Goal: Information Seeking & Learning: Find specific fact

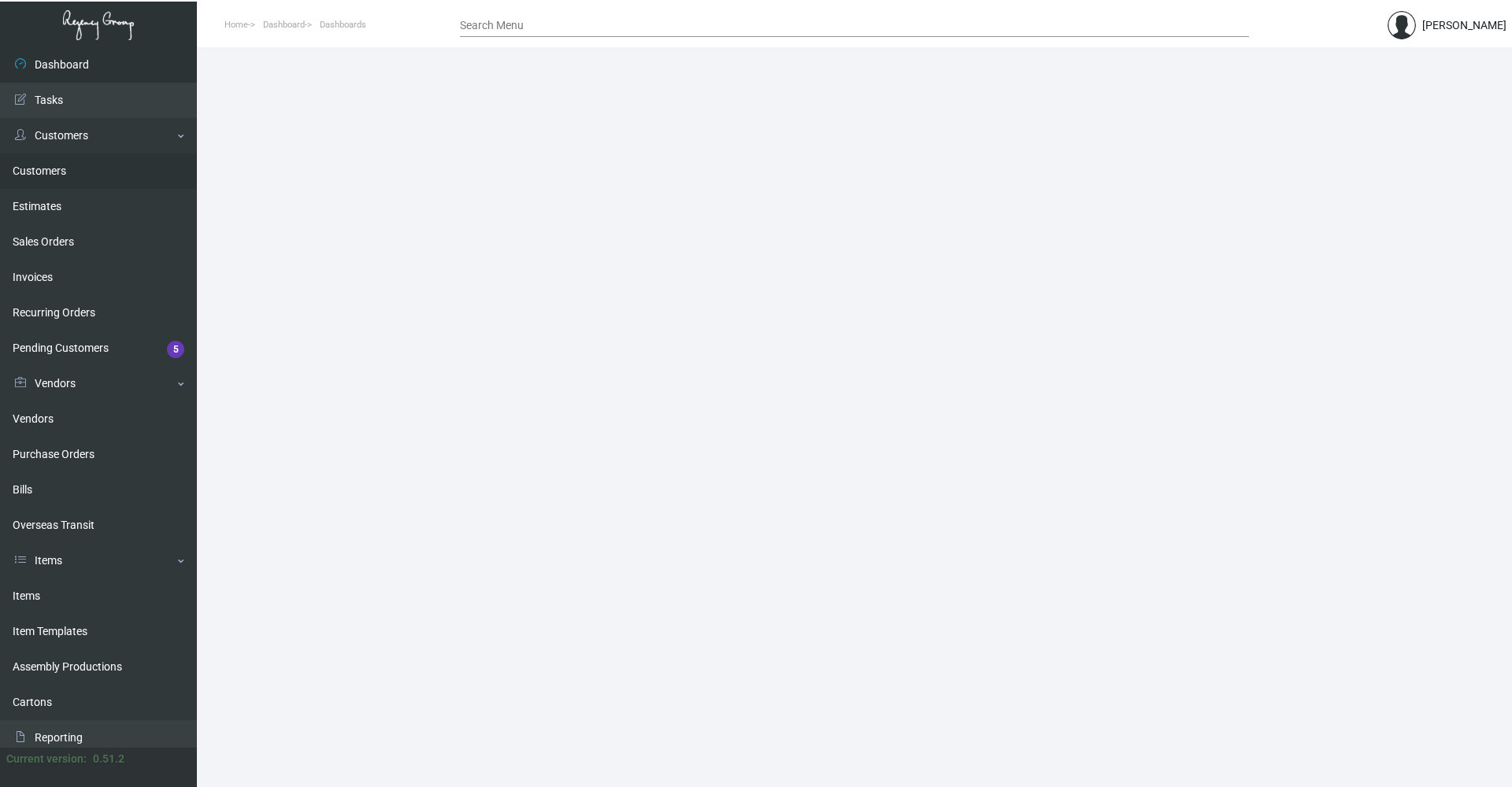
click at [66, 176] on link "Customers" at bounding box center [98, 171] width 197 height 36
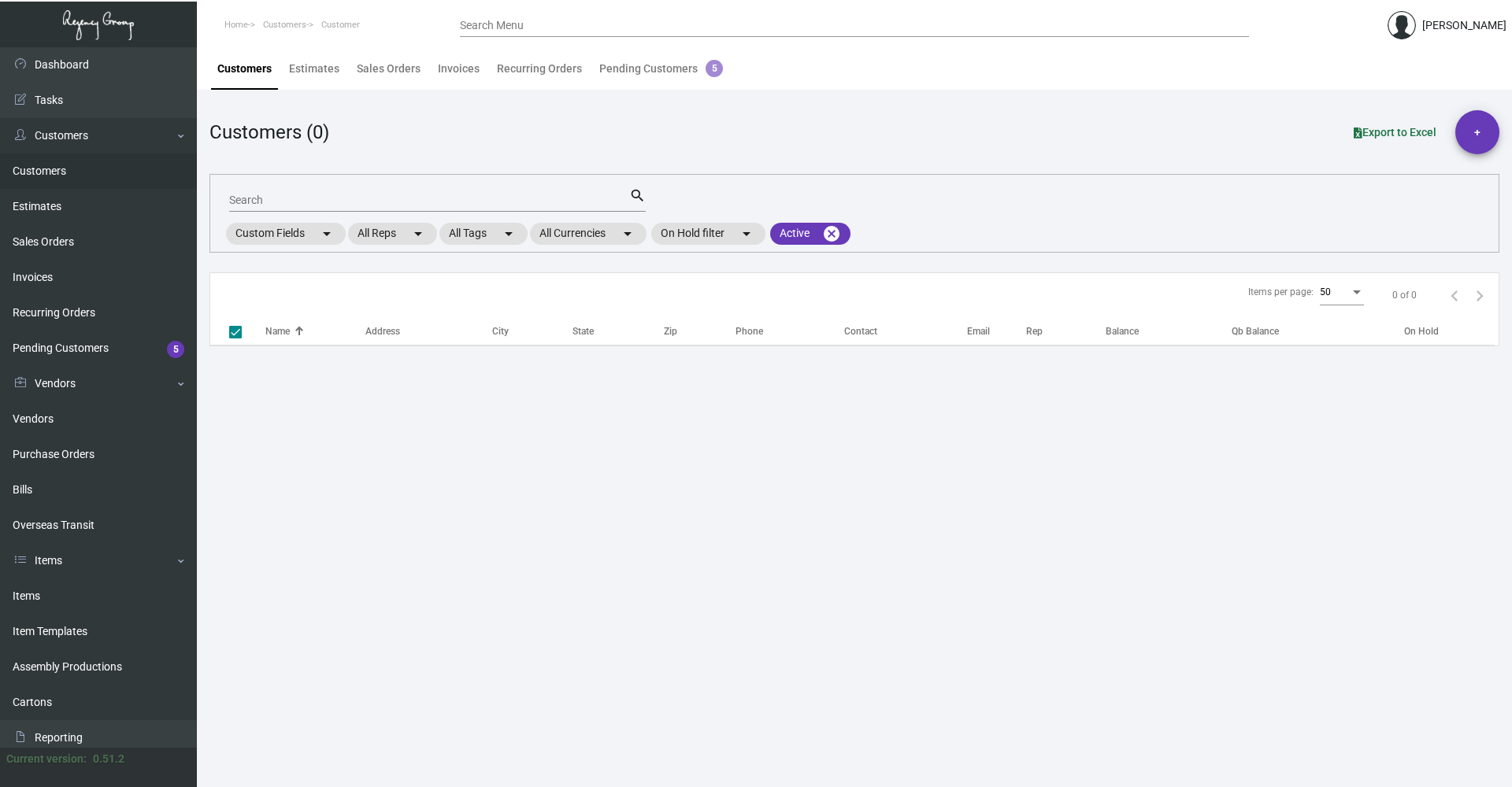
checkbox input "false"
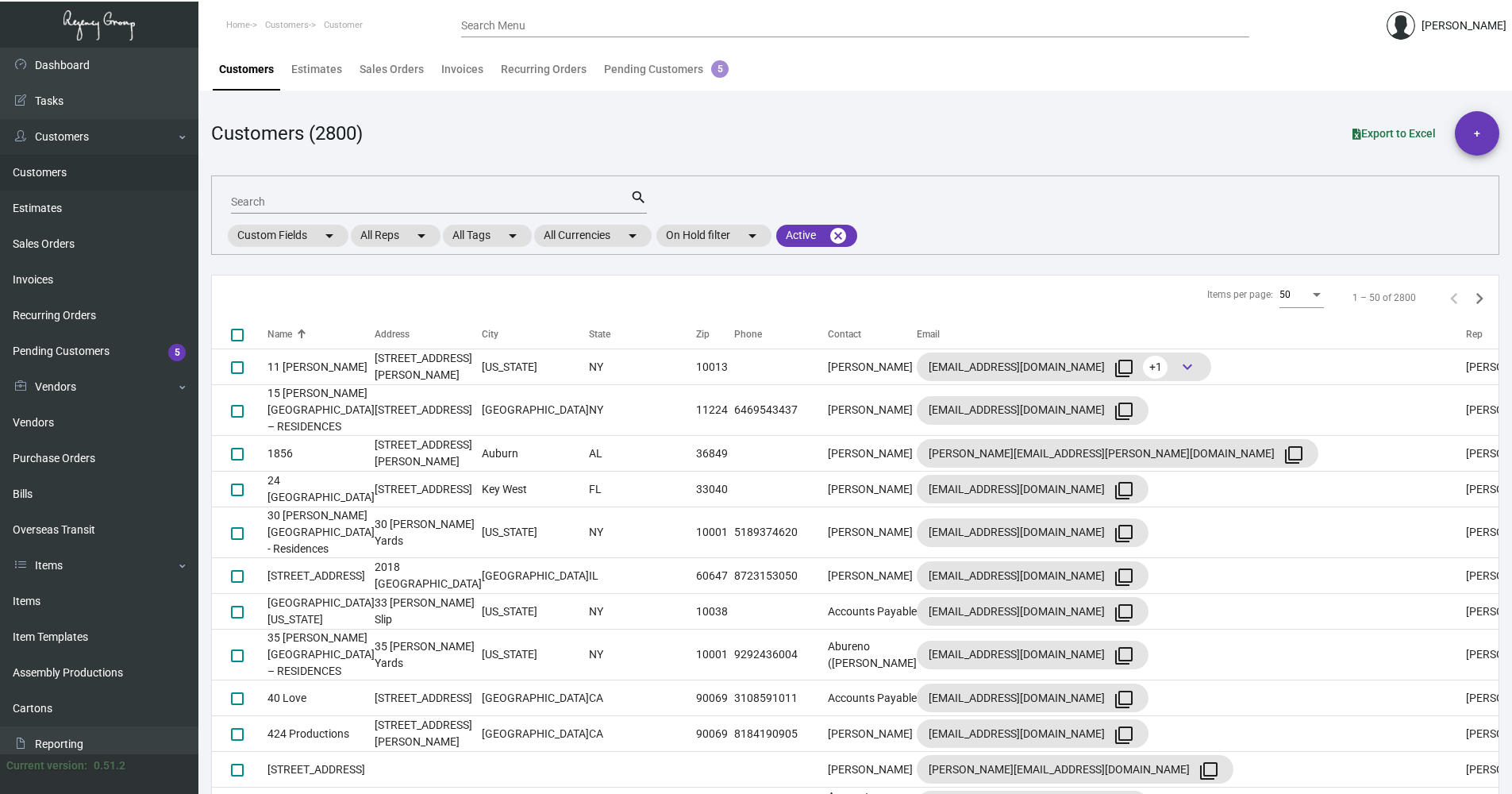
click at [317, 201] on input "Search" at bounding box center [431, 202] width 400 height 13
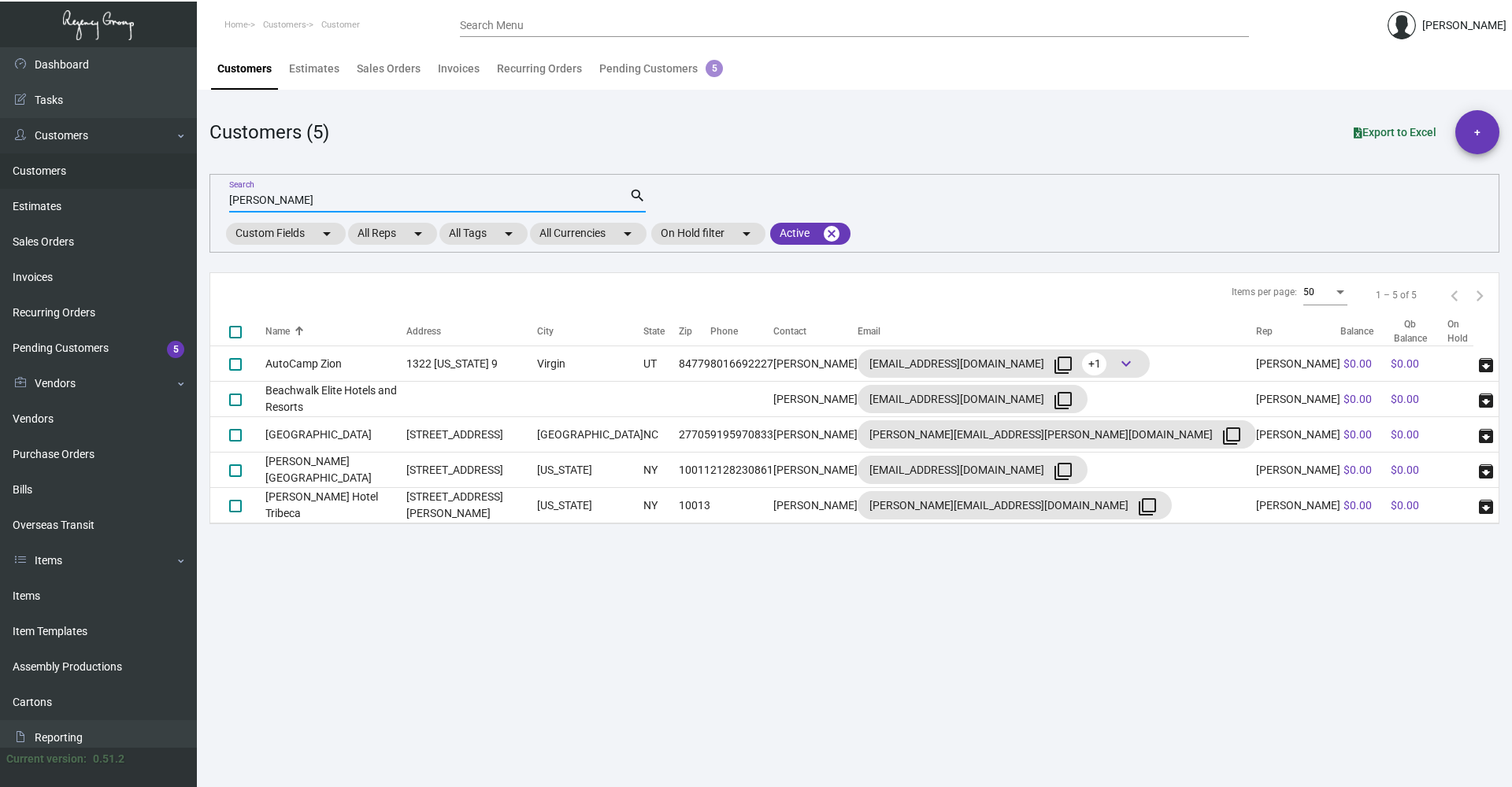
type input "[PERSON_NAME]"
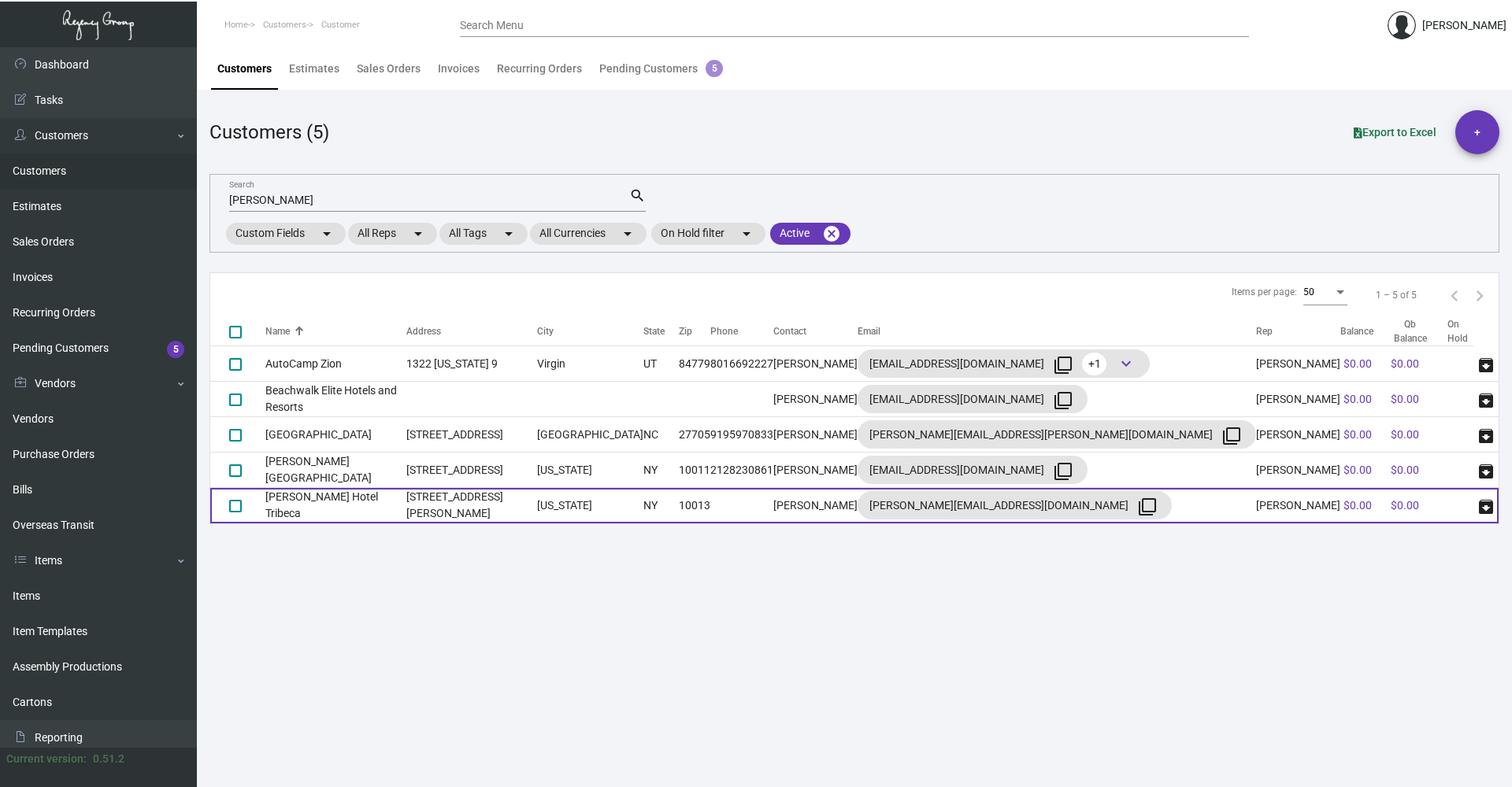
click at [521, 501] on td "[STREET_ADDRESS][PERSON_NAME]" at bounding box center [472, 506] width 132 height 36
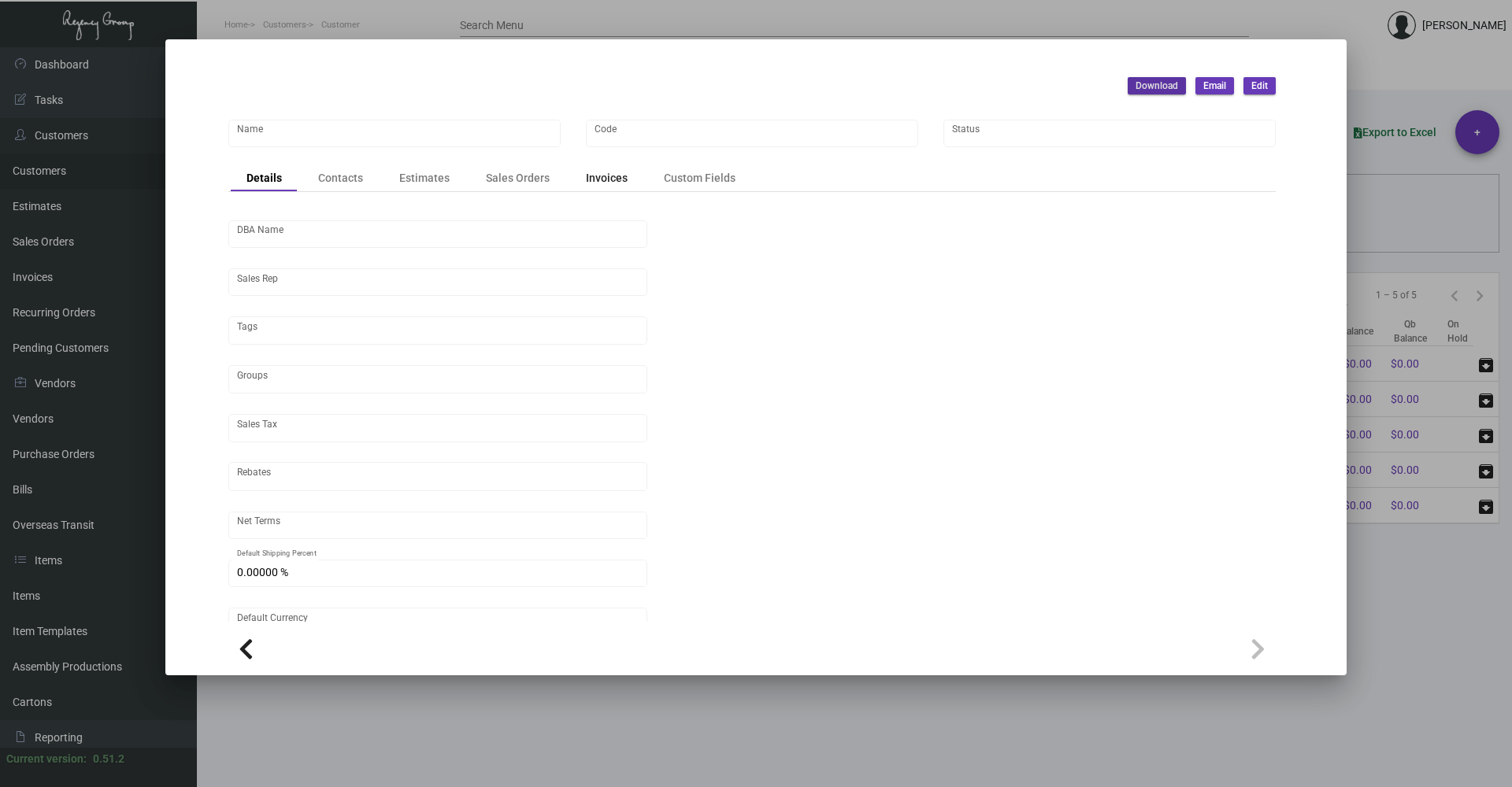
type input "[PERSON_NAME] Hotel Tribeca"
type input "WHT"
type input "[PERSON_NAME]"
type input "[GEOGRAPHIC_DATA]-[GEOGRAPHIC_DATA]"
type input "Net 30"
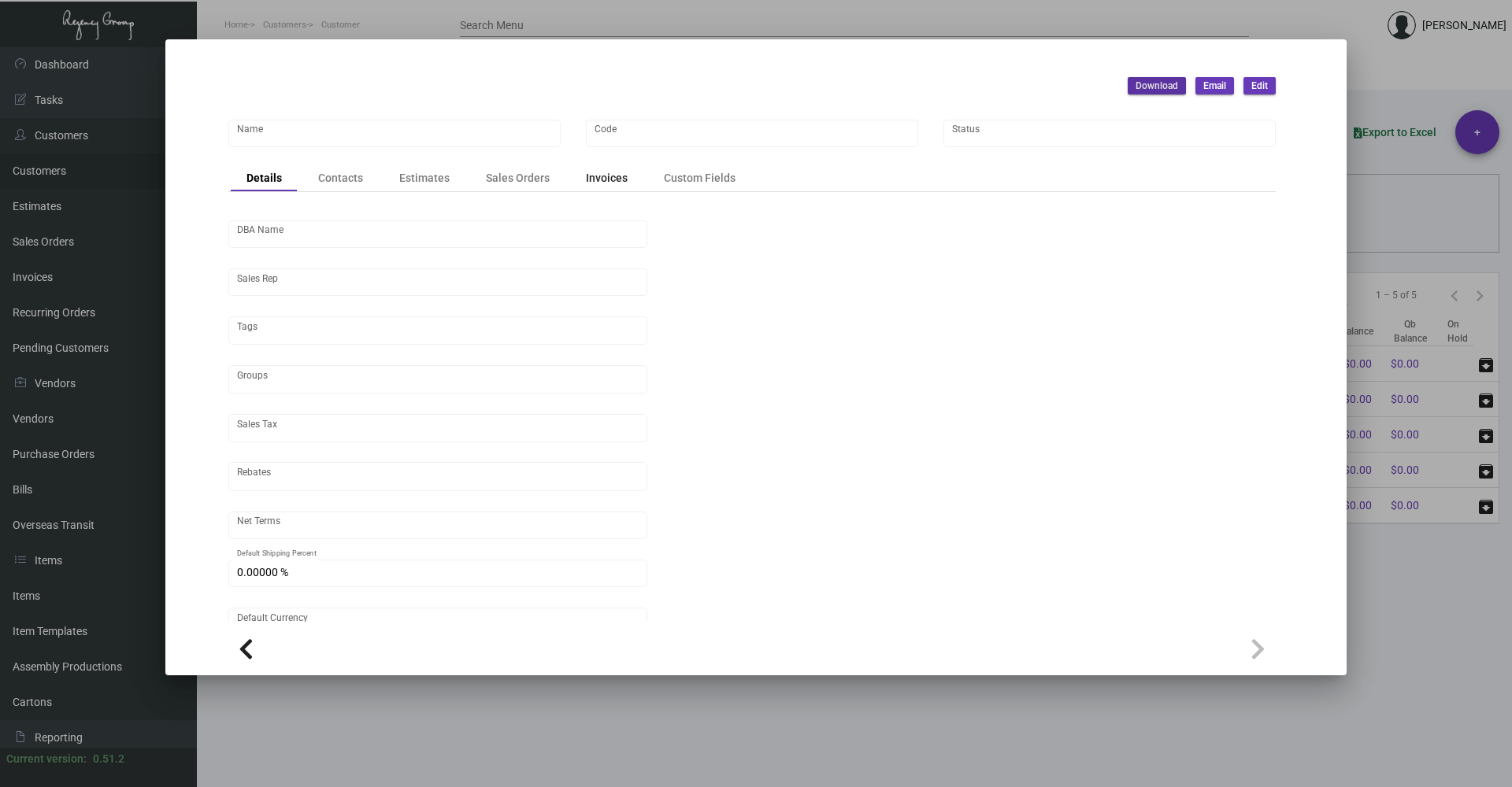
type input "United States Dollar $"
type input "$ 0.00"
click at [609, 180] on div "Details Contacts Estimates Sales Orders Invoices Custom Fields" at bounding box center [752, 177] width 1048 height 27
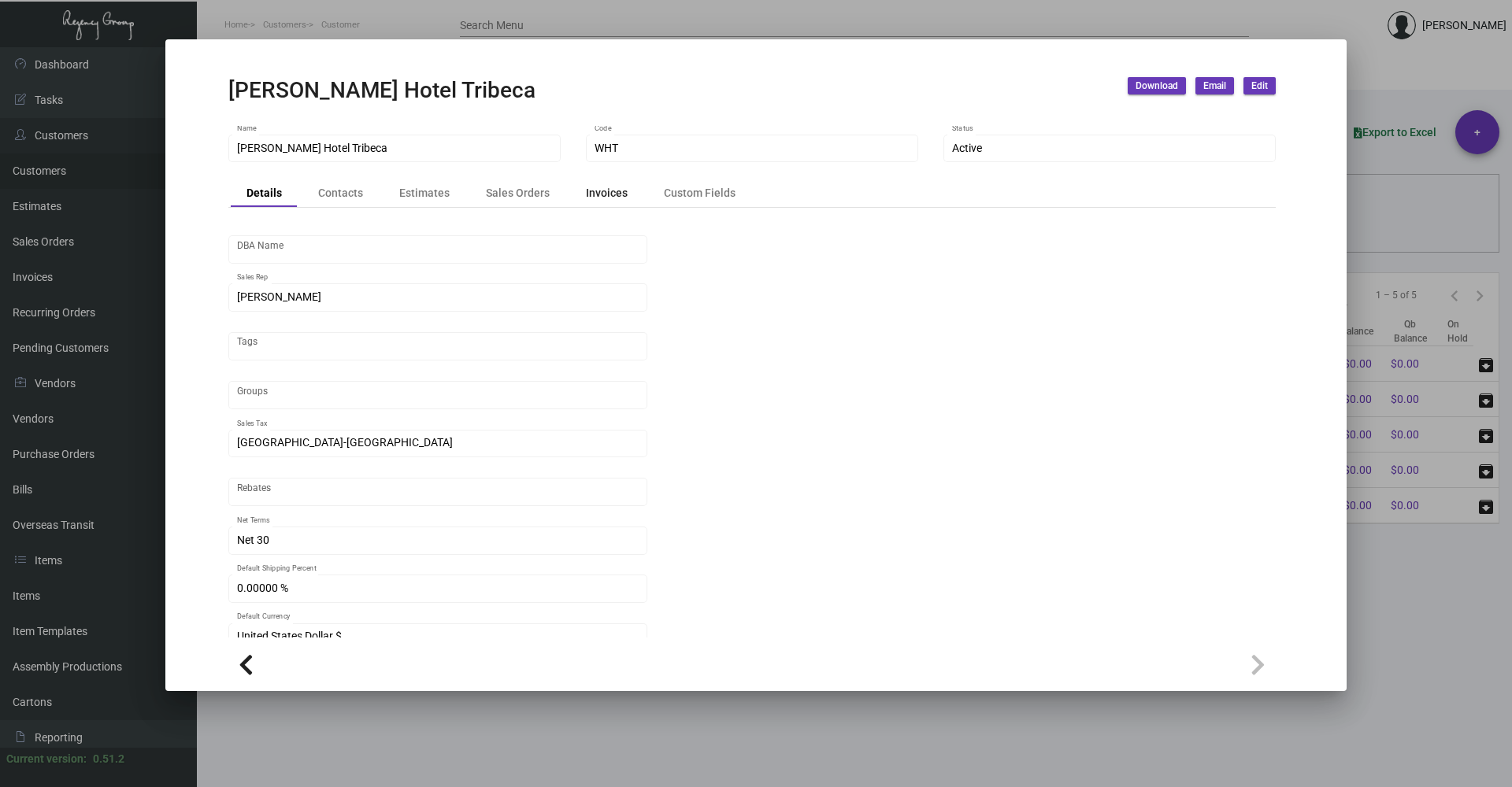
click at [609, 193] on div "Invoices" at bounding box center [607, 193] width 42 height 16
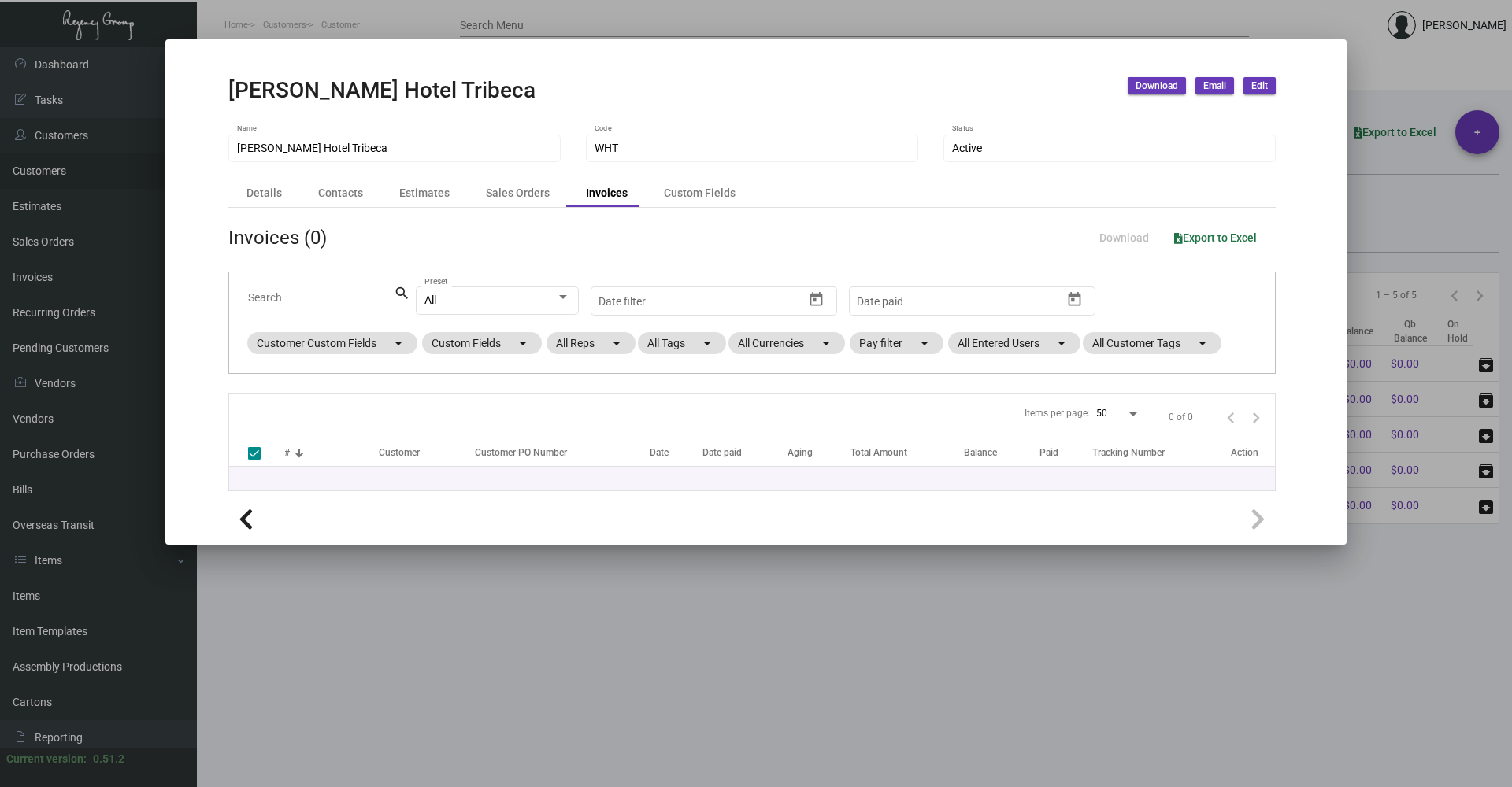
checkbox input "false"
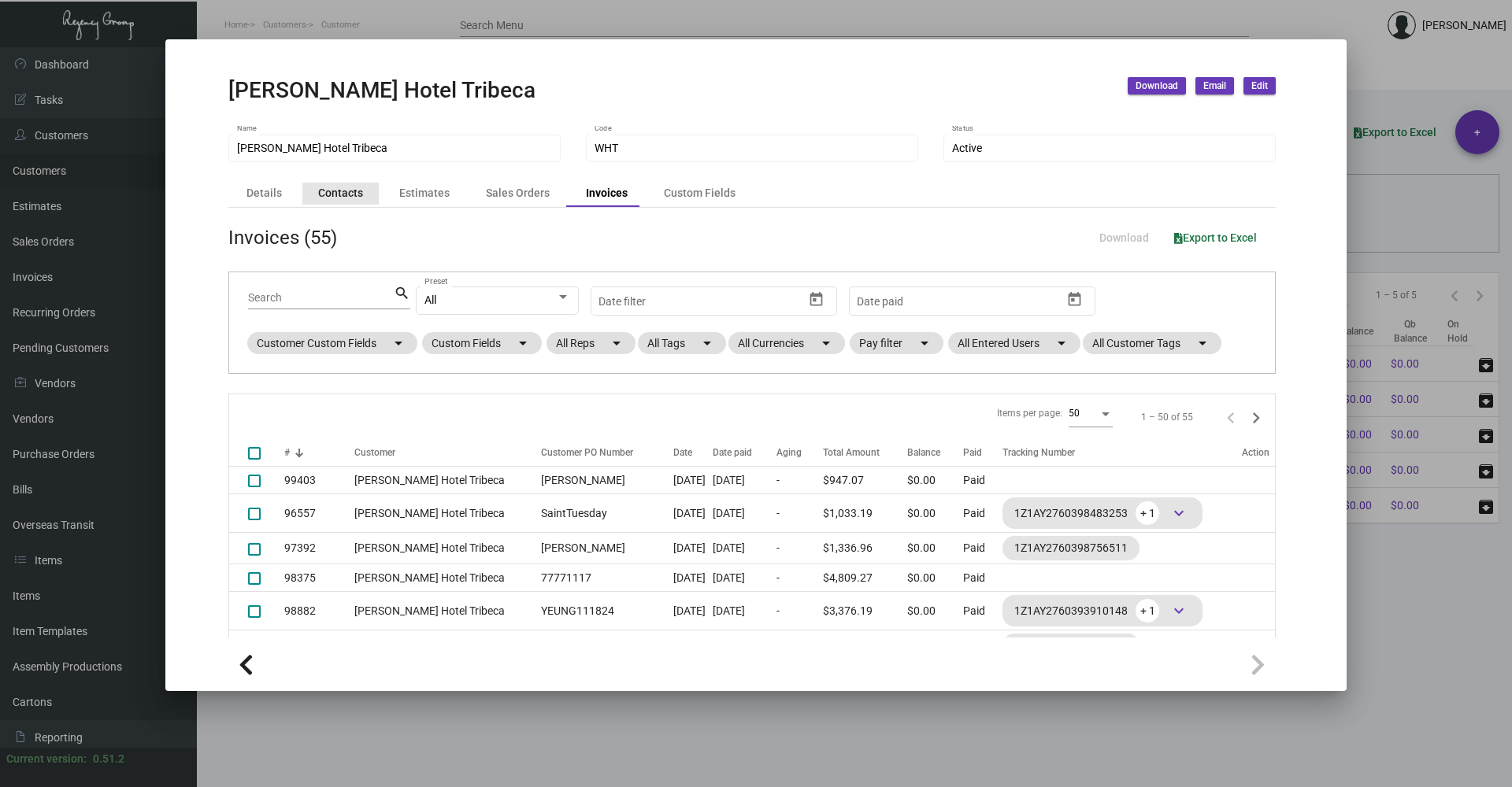
click at [341, 196] on div "Contacts" at bounding box center [340, 193] width 44 height 16
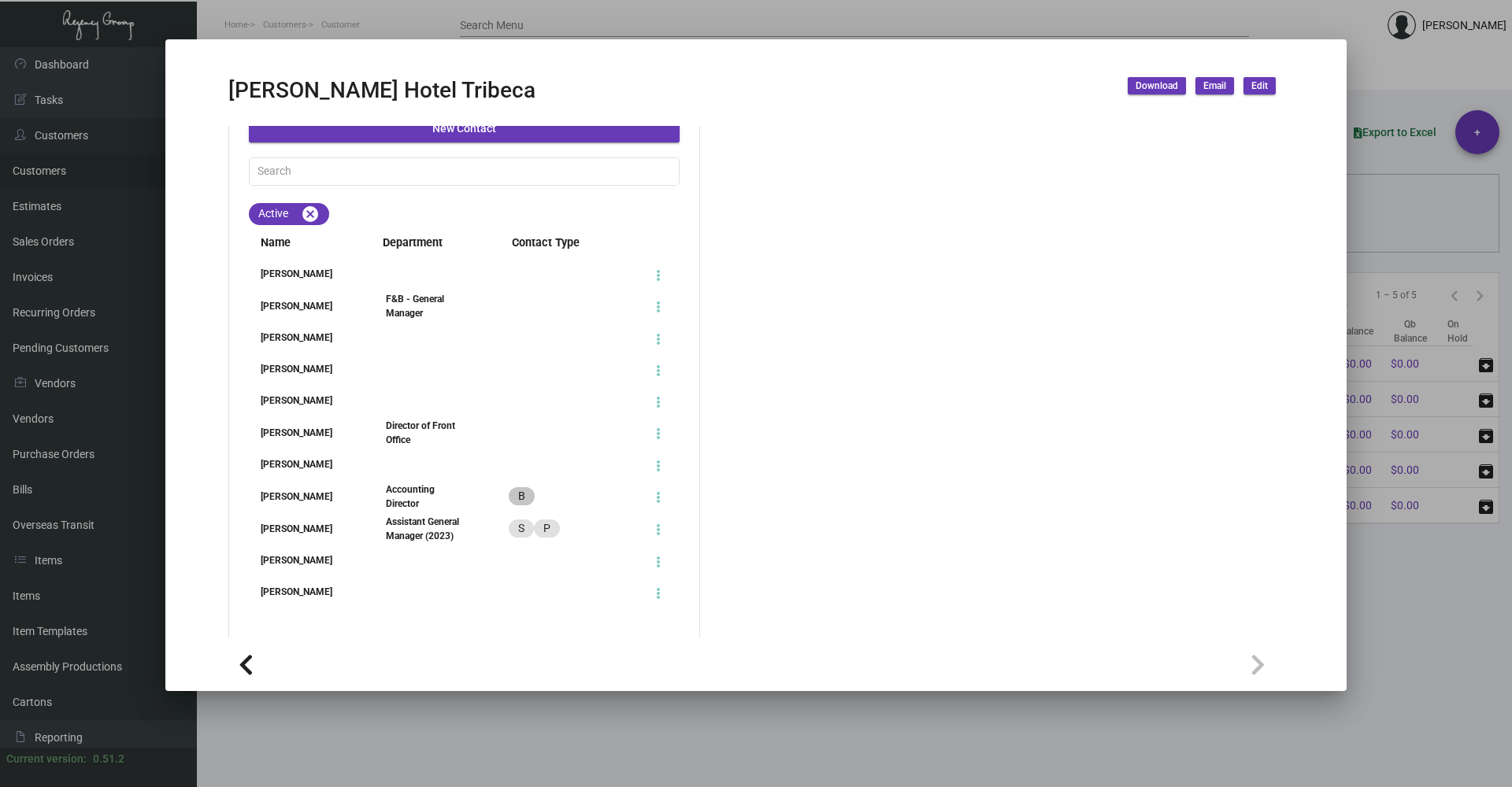
scroll to position [146, 0]
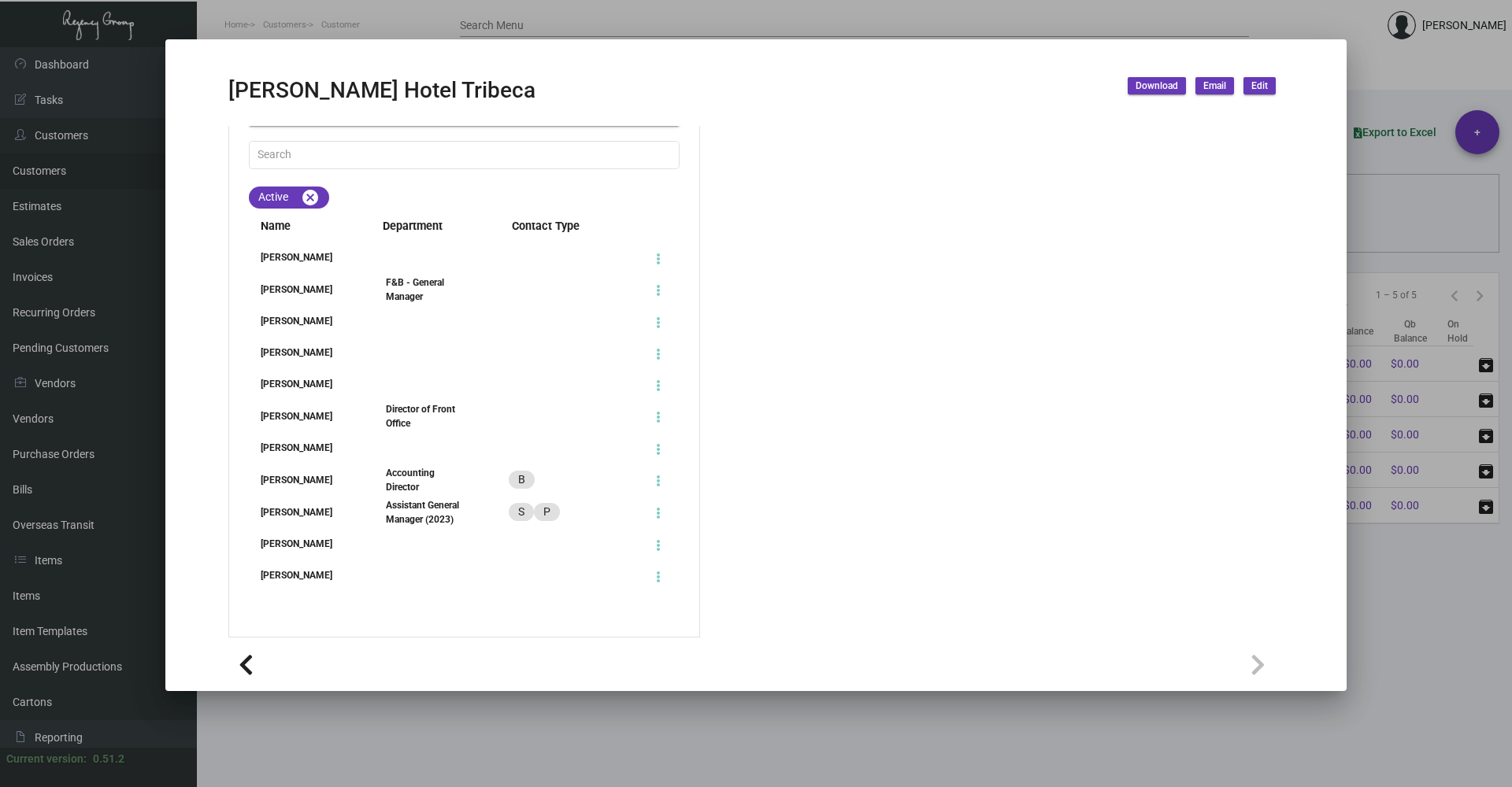
click at [479, 478] on div "Accounting Director" at bounding box center [427, 480] width 108 height 28
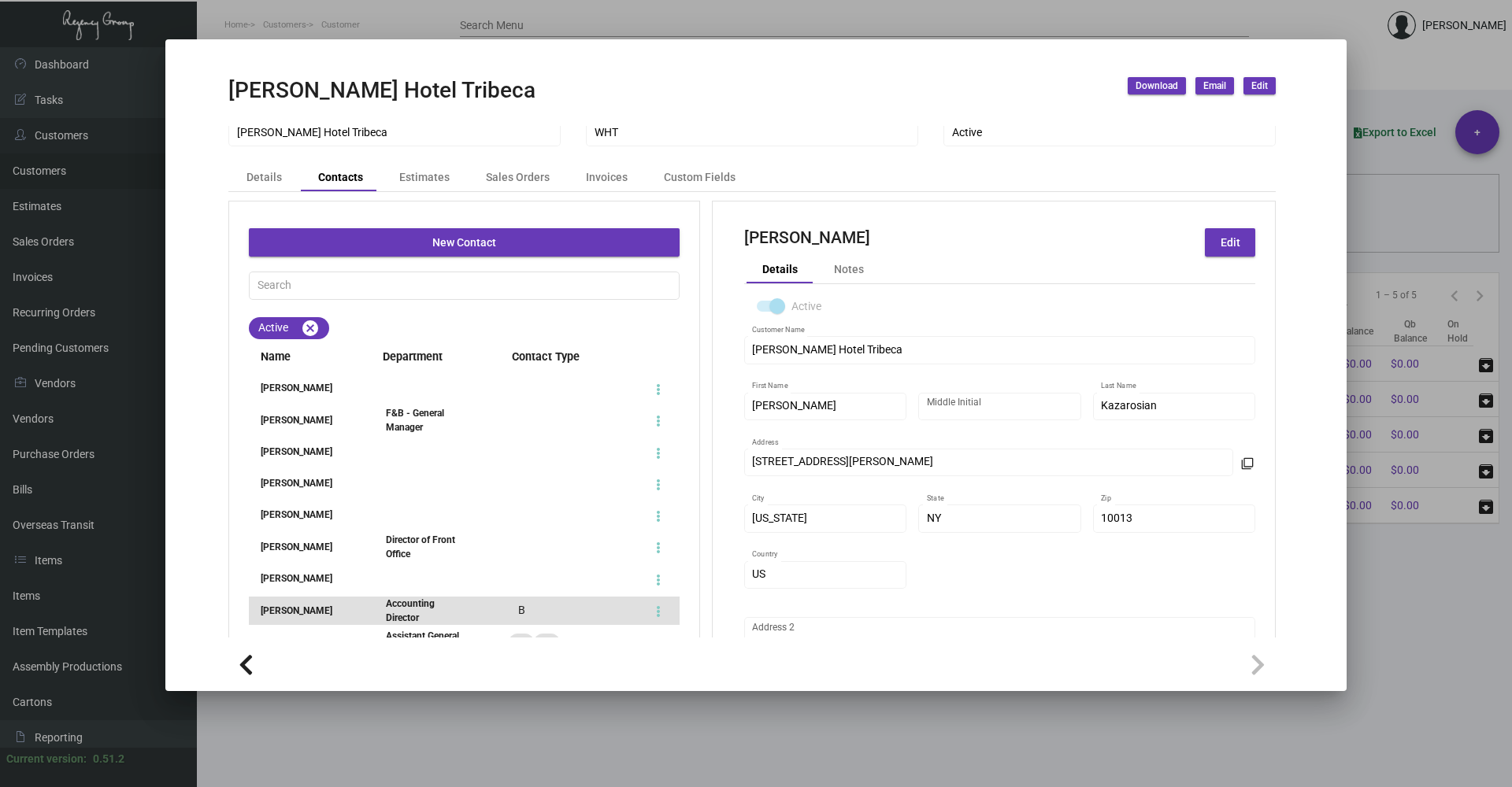
scroll to position [0, 0]
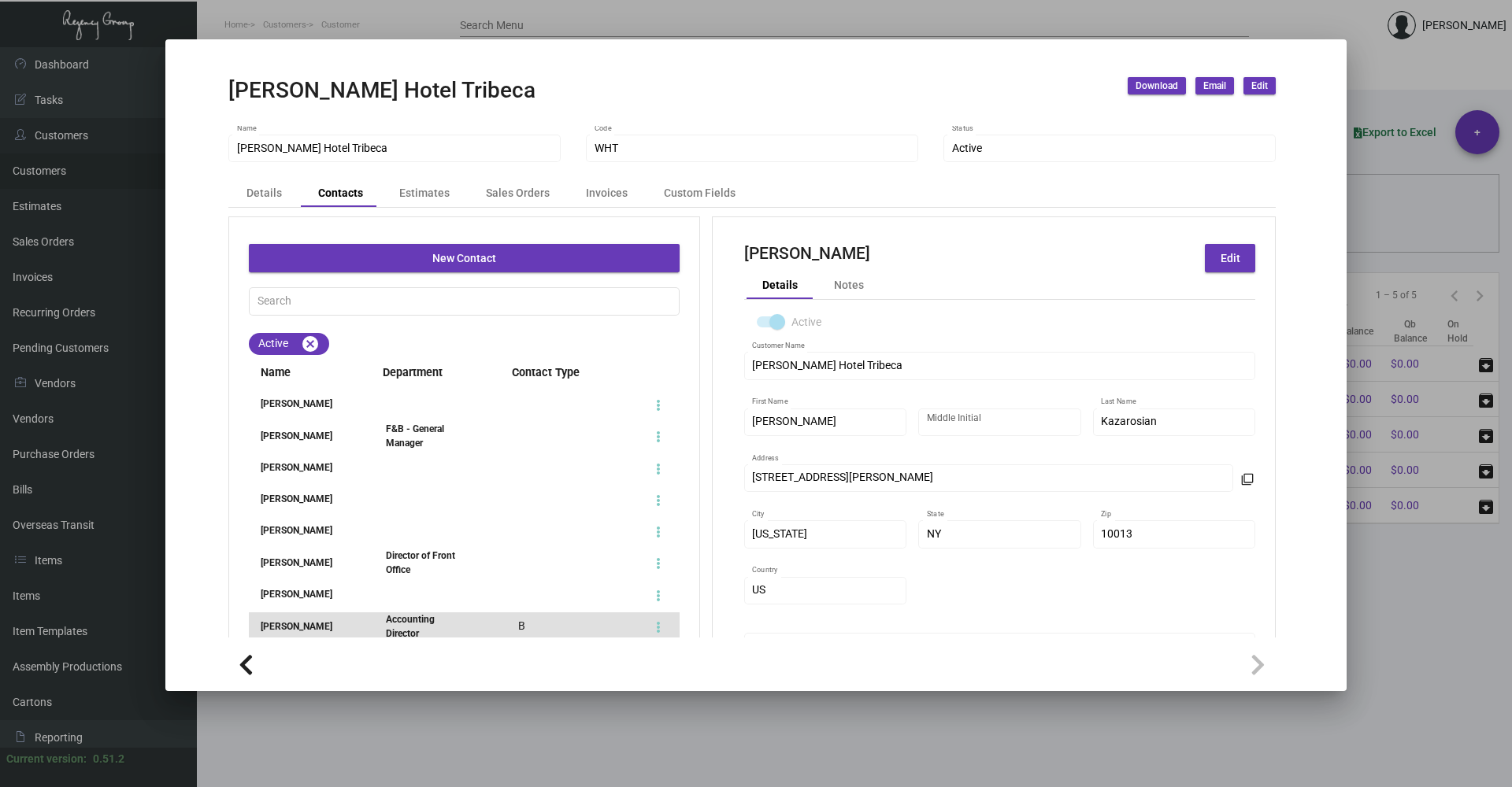
click at [1247, 747] on div at bounding box center [756, 393] width 1512 height 787
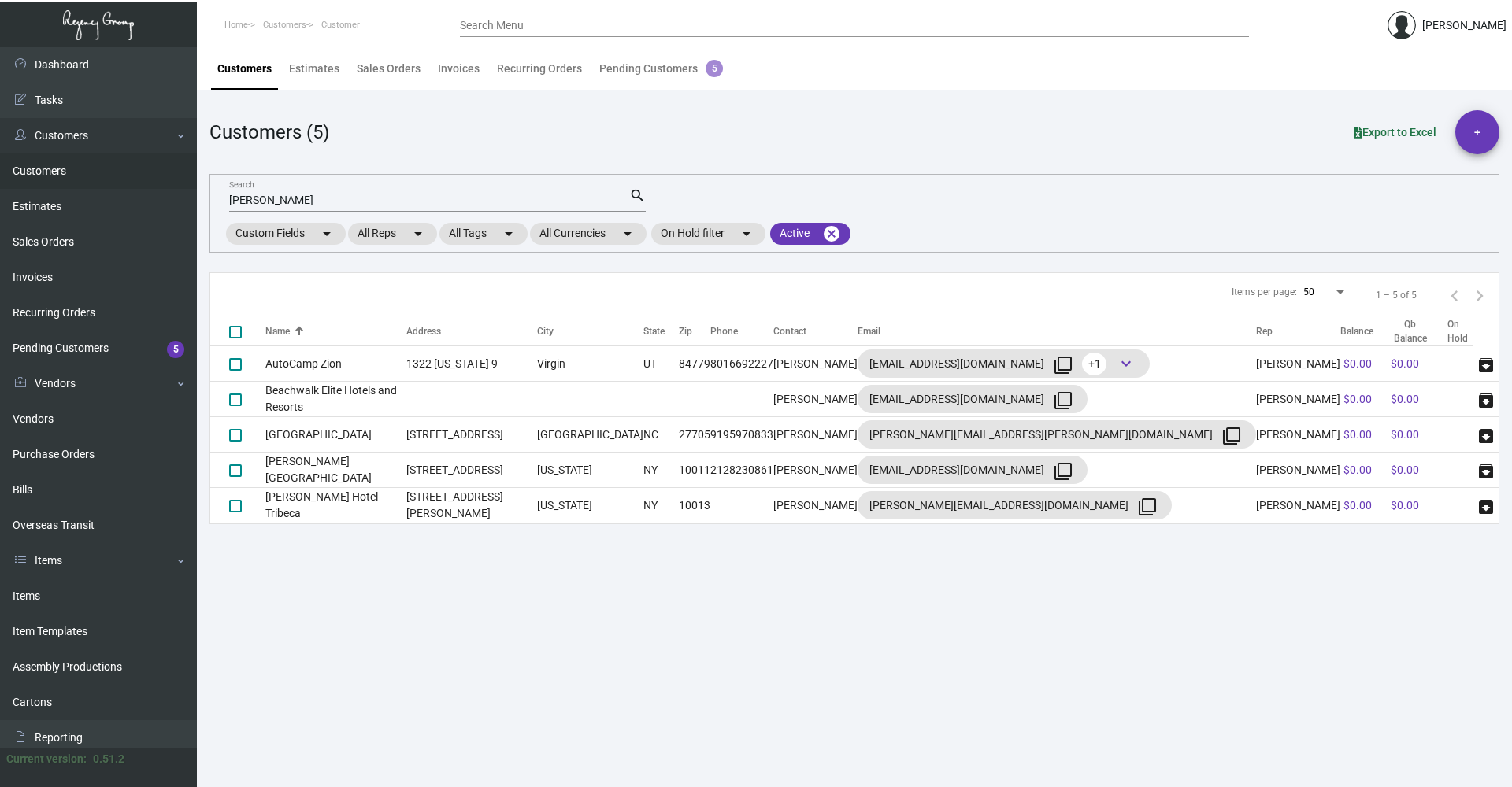
click at [1203, 645] on main "Customers Estimates Sales Orders Invoices Recurring Orders Pending Customers 5 …" at bounding box center [854, 417] width 1315 height 740
